Goal: Check status

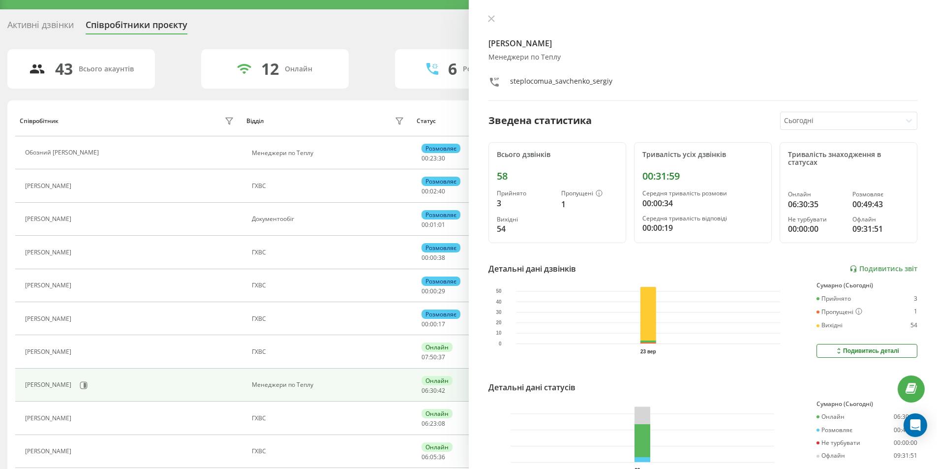
scroll to position [12, 0]
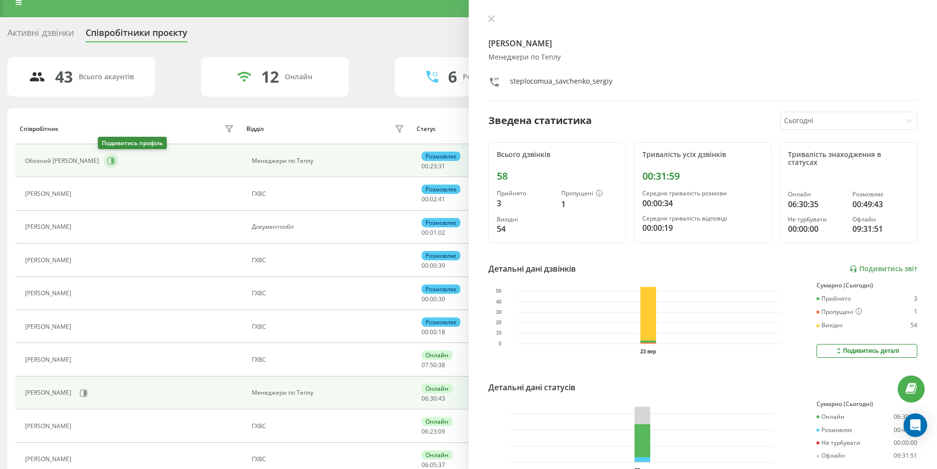
click at [111, 162] on icon at bounding box center [112, 160] width 2 height 5
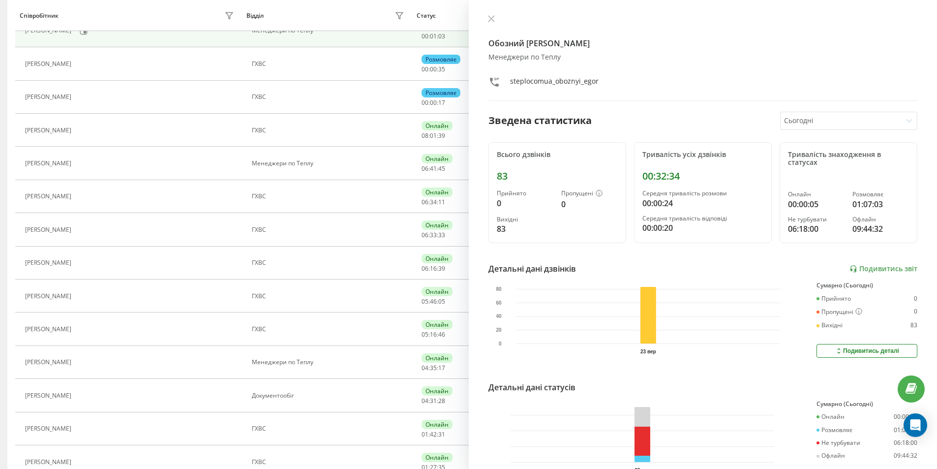
scroll to position [209, 0]
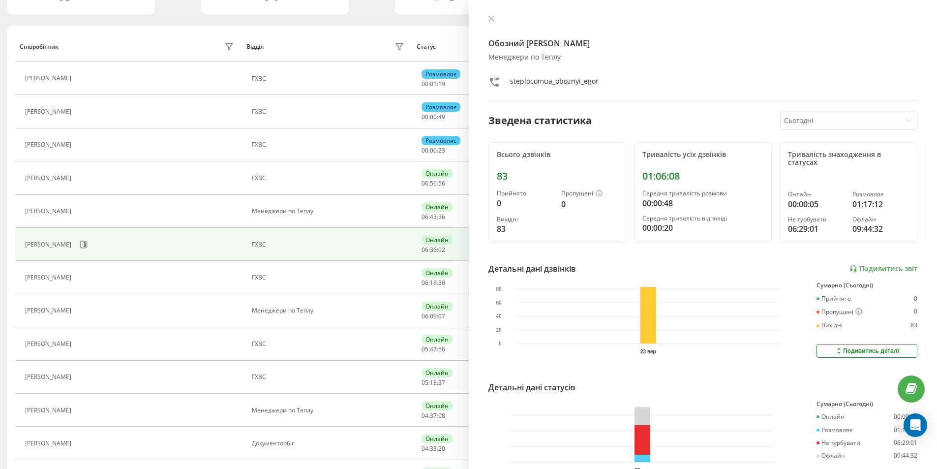
scroll to position [98, 0]
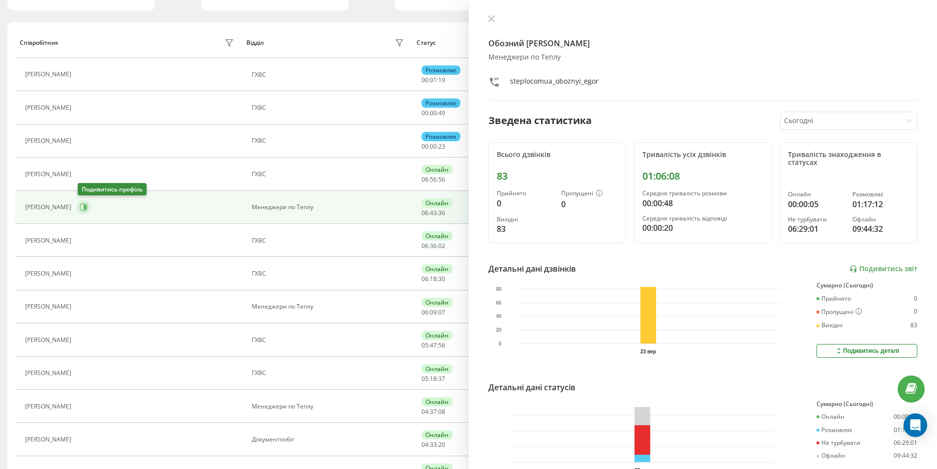
click at [85, 207] on icon at bounding box center [84, 207] width 8 height 8
